Goal: Information Seeking & Learning: Find specific fact

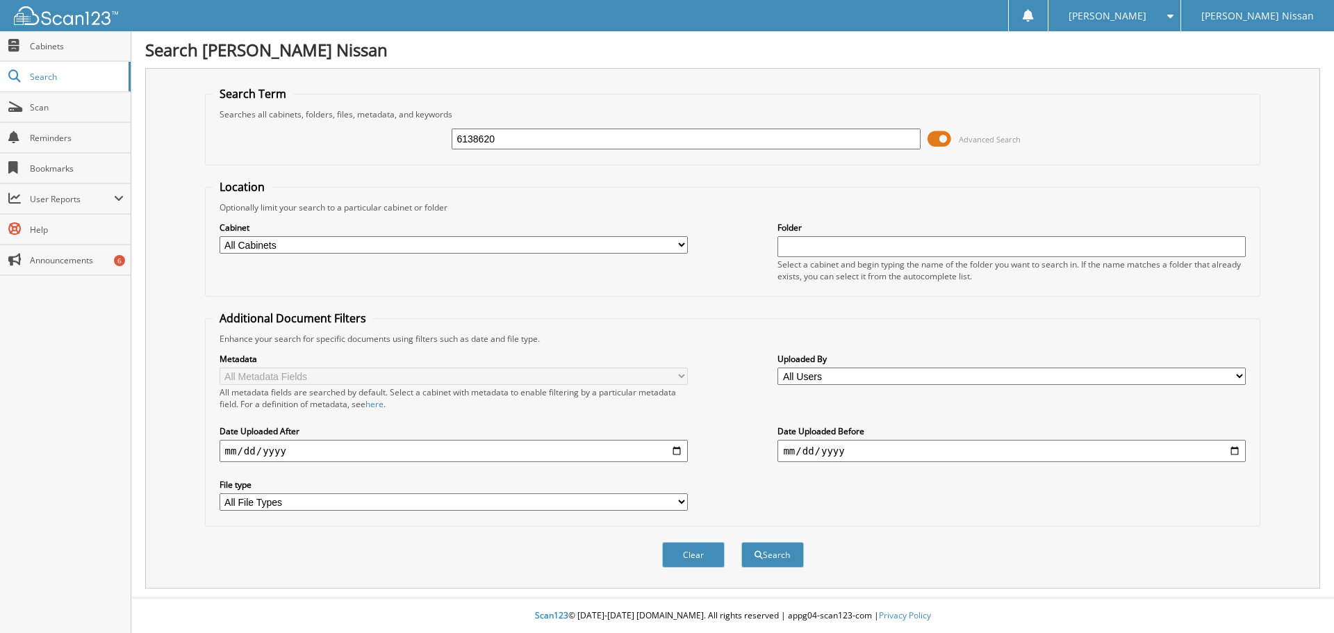
type input "6138620"
click at [742, 542] on button "Search" at bounding box center [773, 555] width 63 height 26
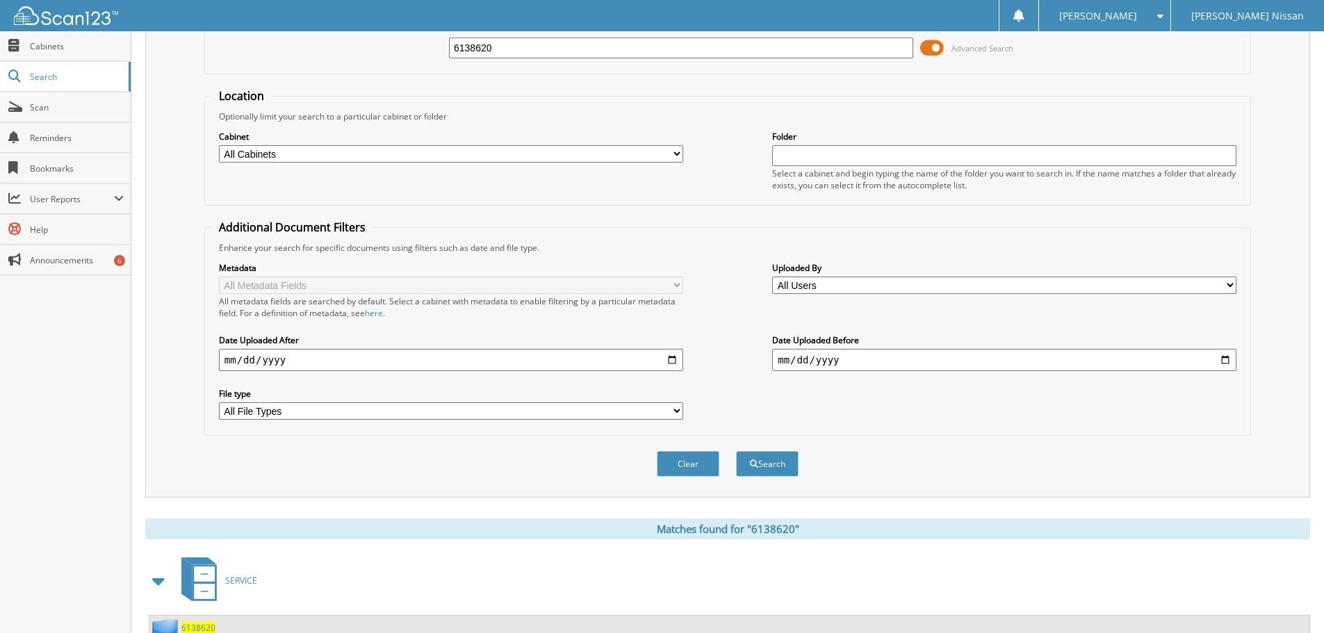
scroll to position [198, 0]
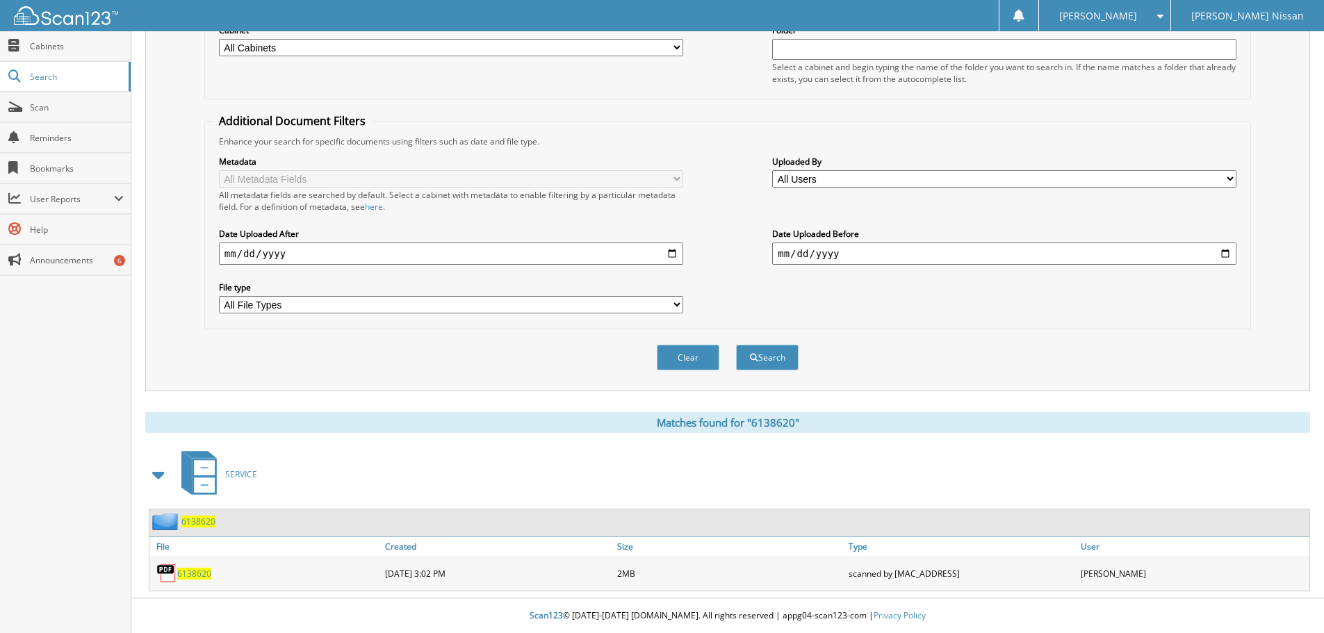
click at [206, 566] on div "6138620" at bounding box center [265, 574] width 232 height 28
click at [213, 587] on div "6138620 07-30-2025 3:02 PM 2MB" at bounding box center [729, 573] width 1160 height 35
click at [204, 576] on span "6138620" at bounding box center [194, 574] width 34 height 12
